Goal: Task Accomplishment & Management: Manage account settings

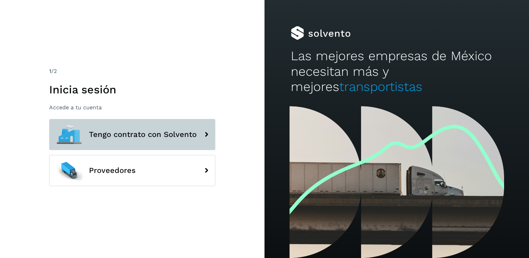
click at [118, 135] on span "Tengo contrato con Solvento" at bounding box center [143, 134] width 108 height 8
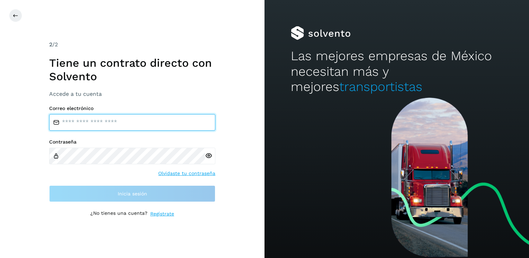
type input "**********"
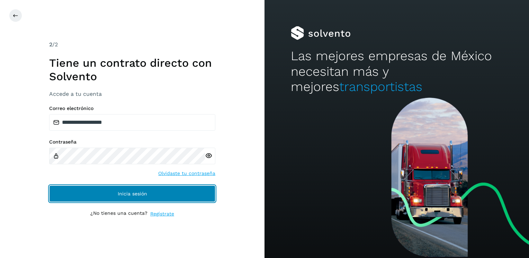
click at [119, 198] on button "Inicia sesión" at bounding box center [132, 193] width 166 height 17
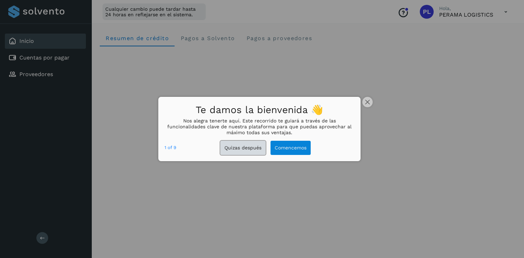
click at [252, 149] on button "Quizas después" at bounding box center [242, 148] width 45 height 14
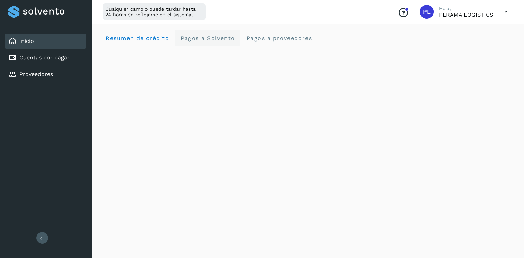
click at [223, 36] on span "Pagos a Solvento" at bounding box center [207, 38] width 55 height 7
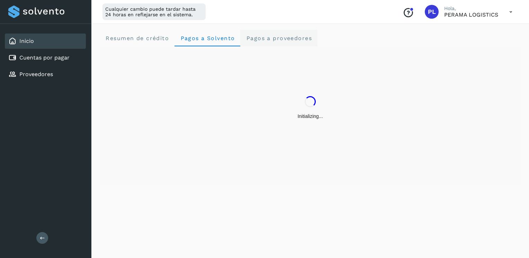
click at [265, 36] on span "Pagos a proveedores" at bounding box center [279, 38] width 66 height 7
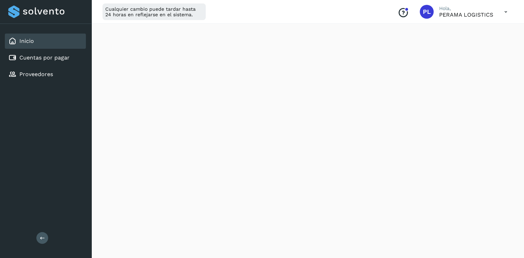
scroll to position [306, 0]
